Goal: Task Accomplishment & Management: Use online tool/utility

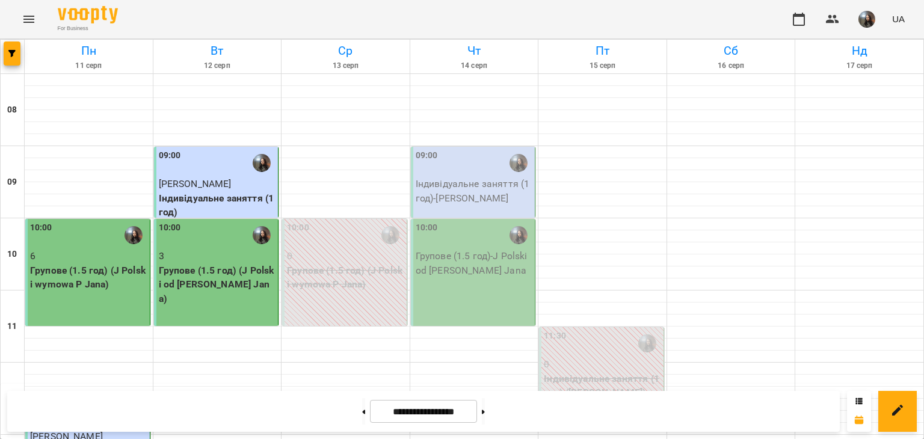
click at [464, 174] on div "09:00" at bounding box center [474, 163] width 117 height 28
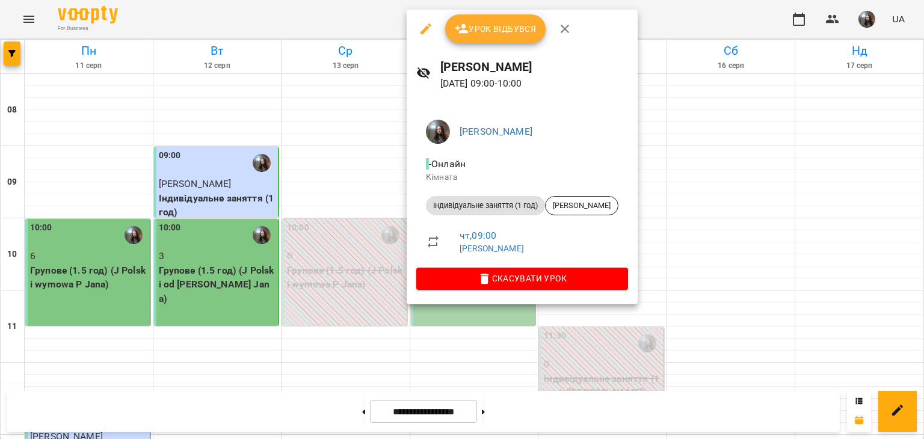
click at [479, 45] on div "Урок відбувся" at bounding box center [522, 29] width 231 height 39
click at [479, 40] on button "Урок відбувся" at bounding box center [495, 28] width 101 height 29
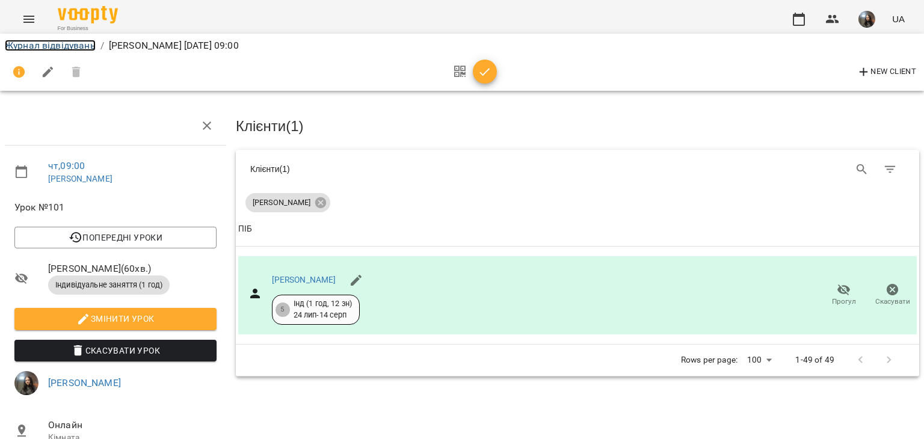
click at [37, 45] on link "Журнал відвідувань" at bounding box center [50, 45] width 91 height 11
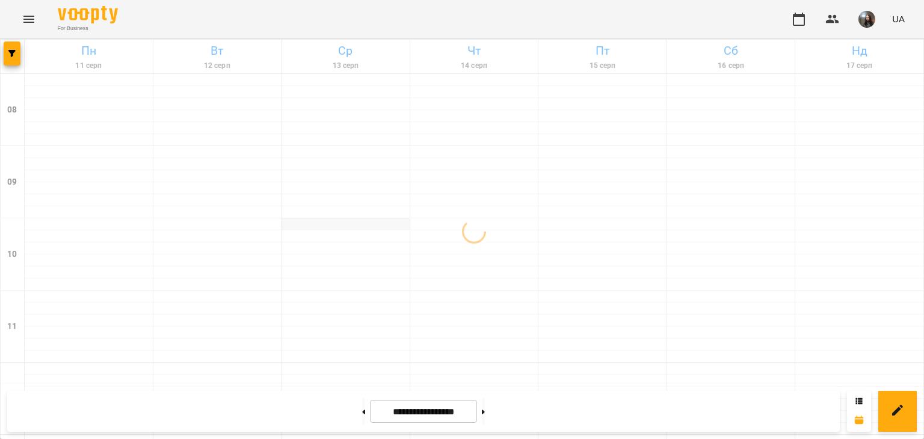
scroll to position [120, 0]
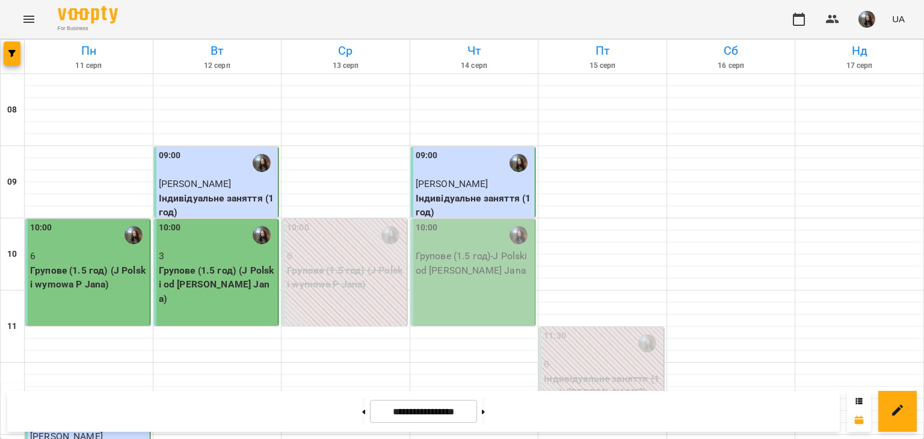
click at [431, 219] on div "10:00 Групове (1.5 год) - J Polski od [PERSON_NAME] Jana" at bounding box center [473, 272] width 125 height 107
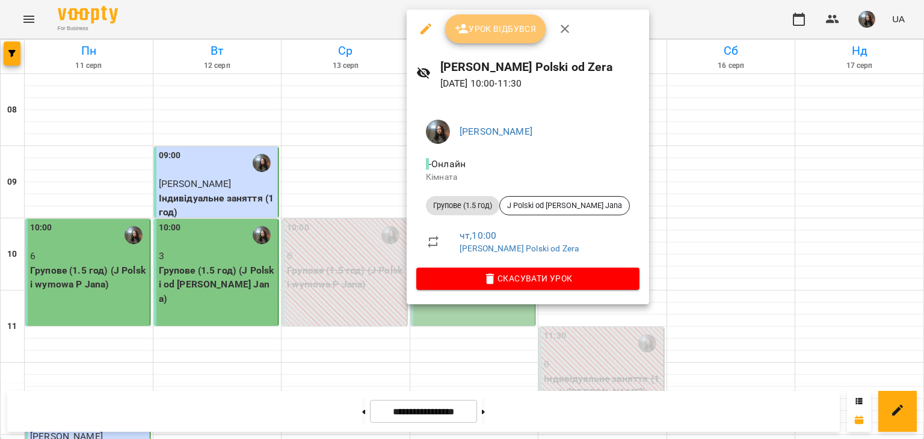
click at [476, 28] on span "Урок відбувся" at bounding box center [496, 29] width 82 height 14
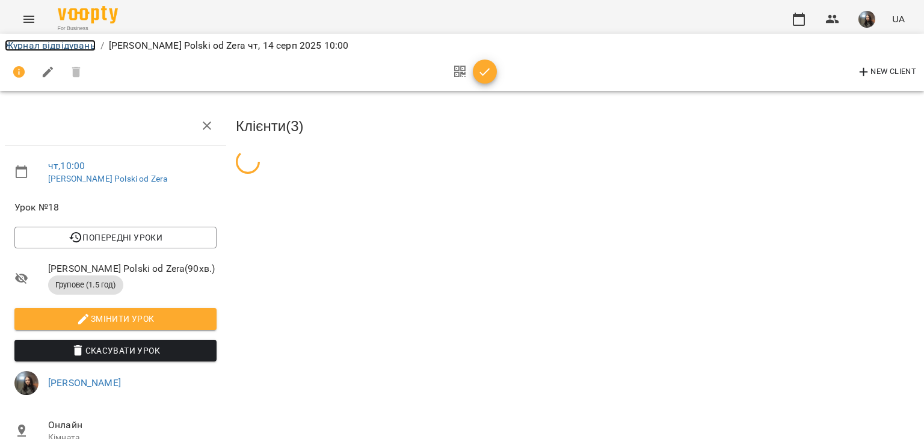
click at [45, 46] on link "Журнал відвідувань" at bounding box center [50, 45] width 91 height 11
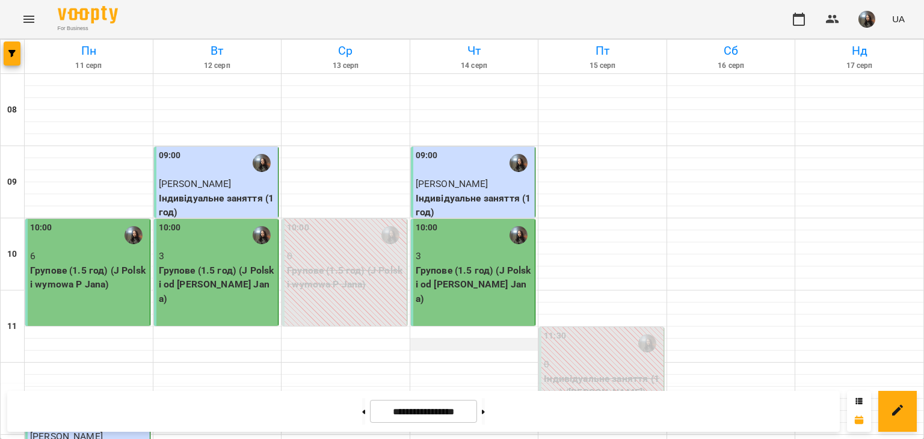
scroll to position [60, 0]
click at [864, 21] on img "button" at bounding box center [867, 19] width 17 height 17
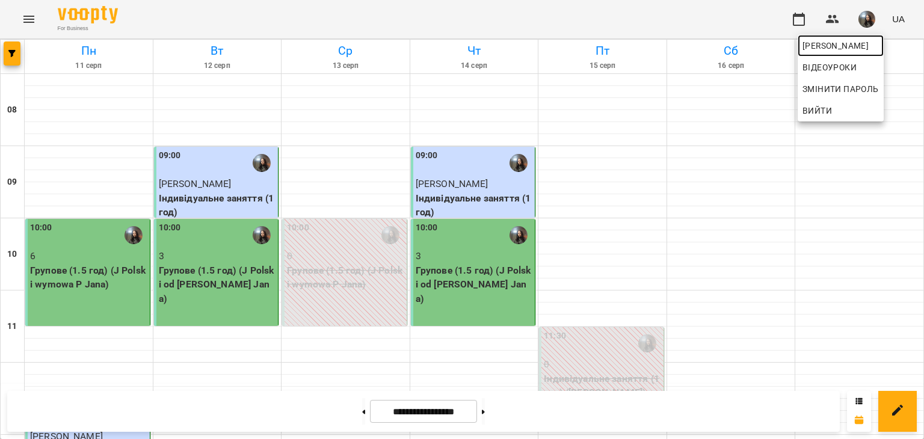
click at [859, 43] on span "[PERSON_NAME]" at bounding box center [841, 46] width 76 height 14
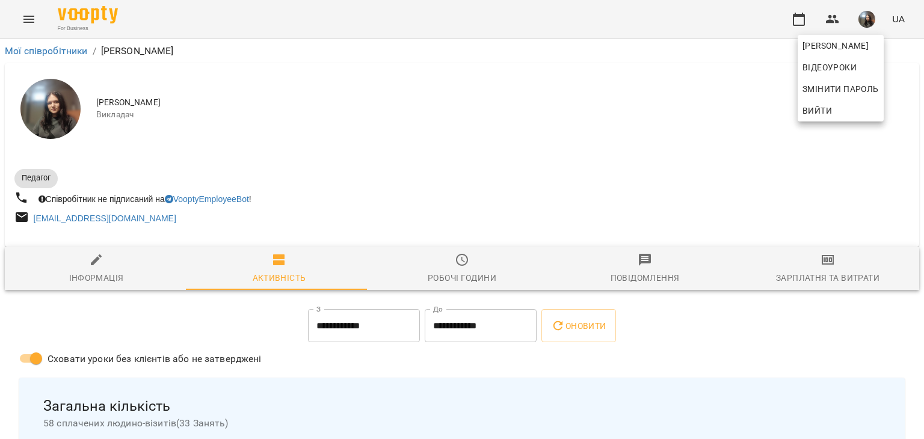
click at [804, 253] on div at bounding box center [462, 219] width 924 height 439
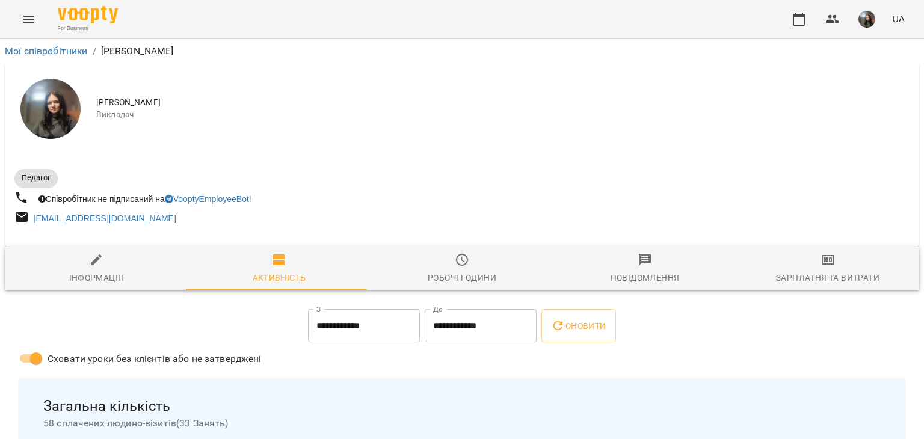
click at [810, 256] on span "Зарплатня та Витрати" at bounding box center [828, 269] width 168 height 32
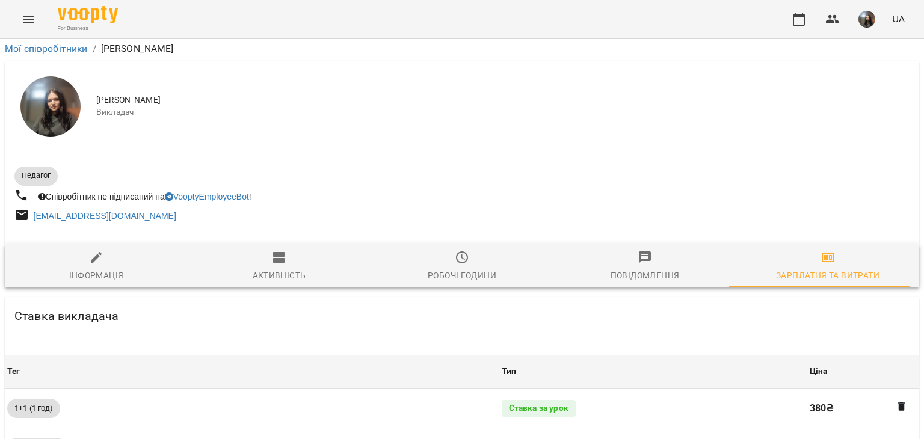
scroll to position [425, 0]
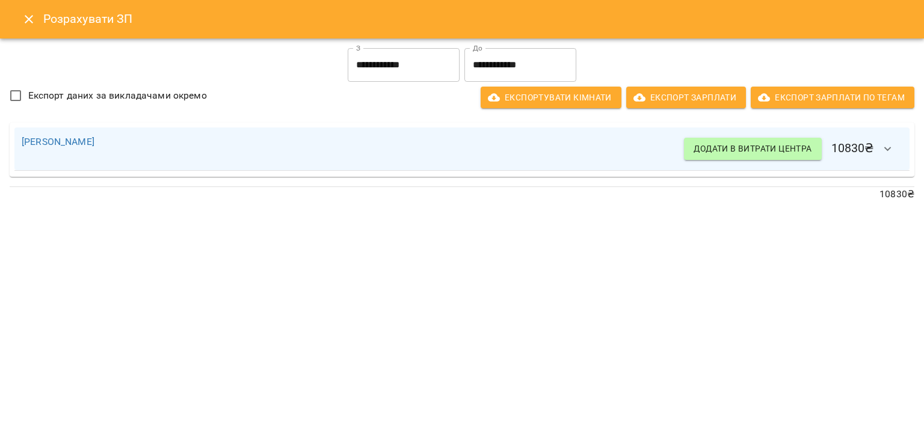
click at [34, 20] on icon "Close" at bounding box center [29, 19] width 14 height 14
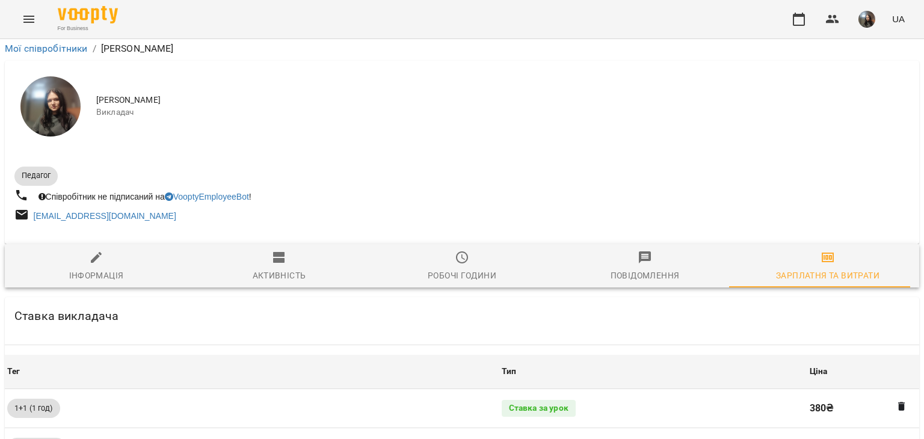
scroll to position [0, 0]
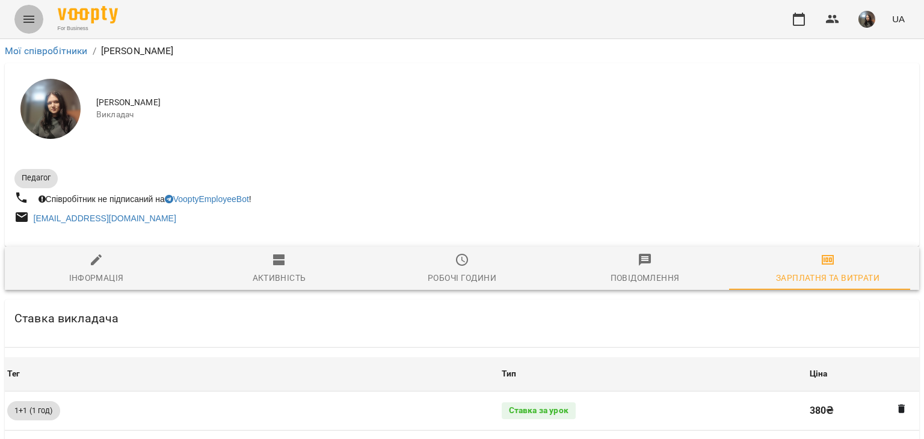
click at [32, 17] on icon "Menu" at bounding box center [29, 19] width 14 height 14
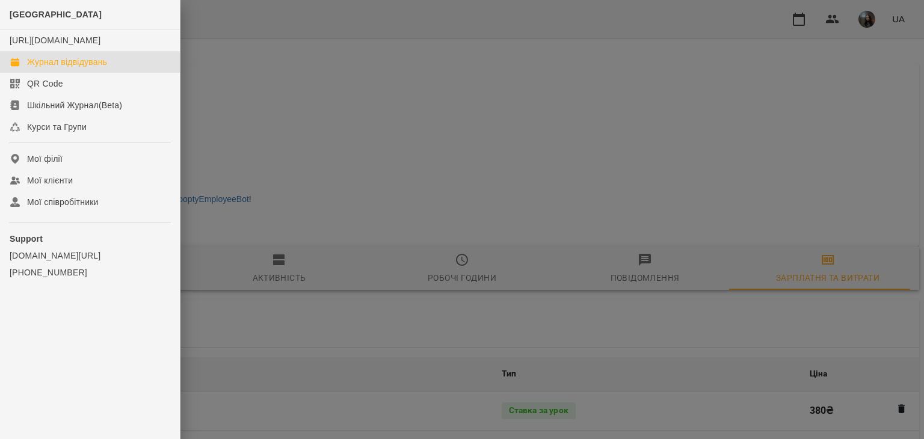
click at [60, 68] on div "Журнал відвідувань" at bounding box center [67, 62] width 80 height 12
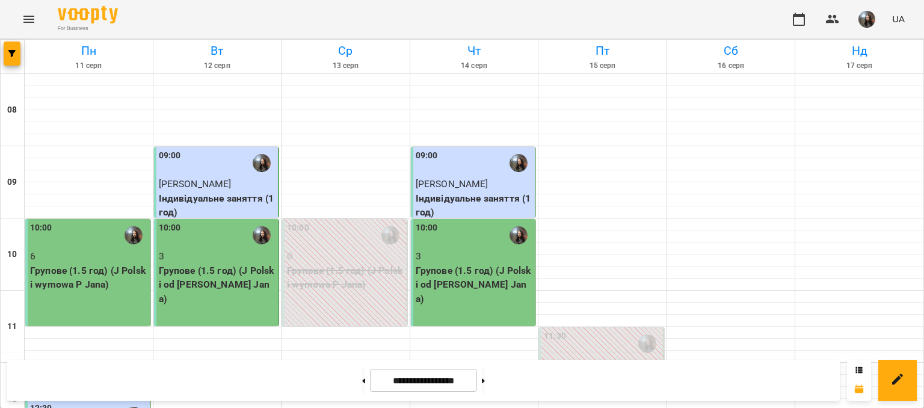
scroll to position [662, 0]
